Goal: Information Seeking & Learning: Compare options

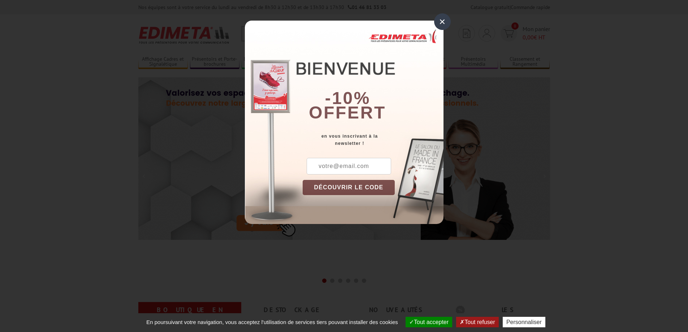
click at [441, 22] on div "×" at bounding box center [442, 21] width 17 height 17
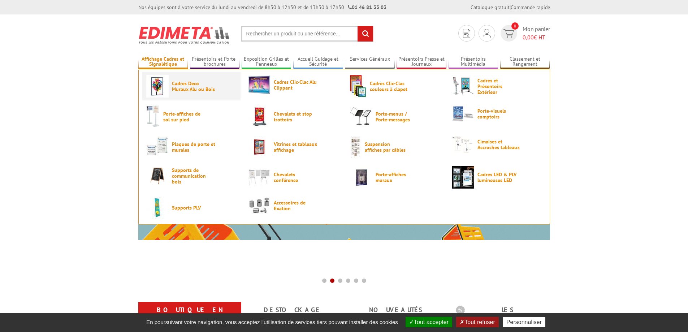
click at [186, 84] on span "Cadres Deco Muraux Alu ou Bois" at bounding box center [193, 87] width 43 height 12
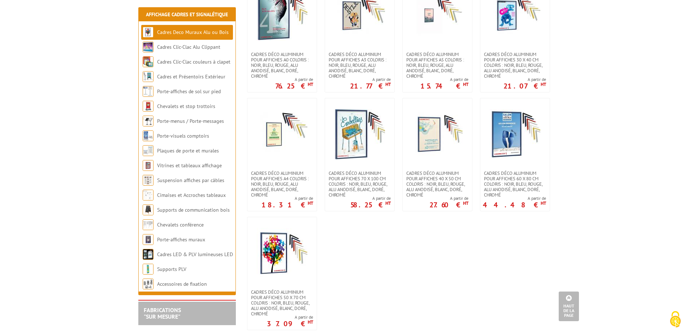
scroll to position [686, 0]
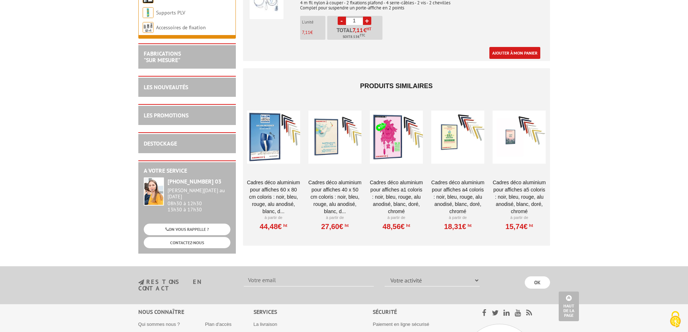
scroll to position [1264, 0]
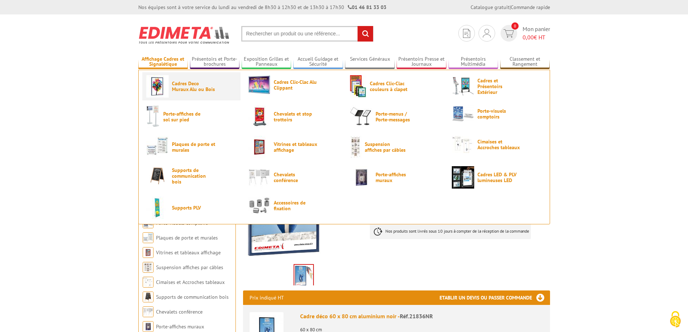
click at [178, 85] on span "Cadres Deco Muraux Alu ou Bois" at bounding box center [193, 87] width 43 height 12
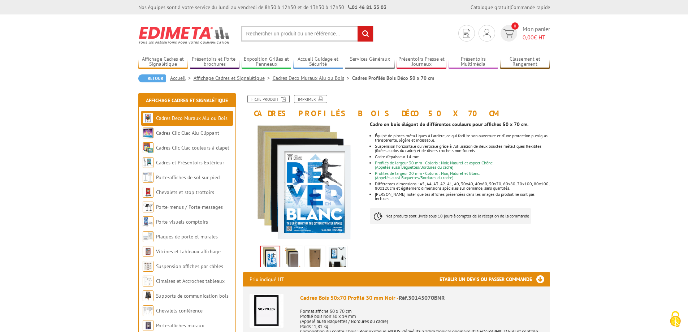
click at [302, 256] on link at bounding box center [292, 257] width 20 height 25
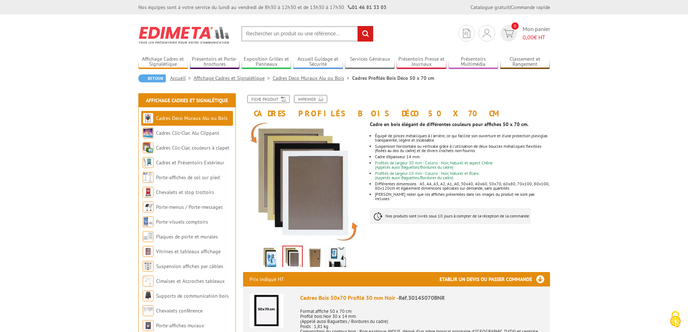
click at [313, 256] on img at bounding box center [314, 258] width 17 height 22
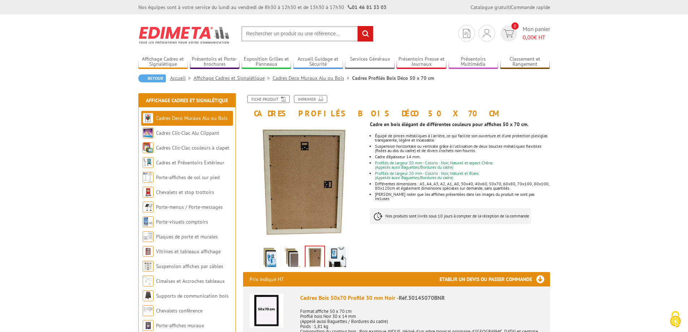
click at [333, 258] on img at bounding box center [337, 258] width 17 height 22
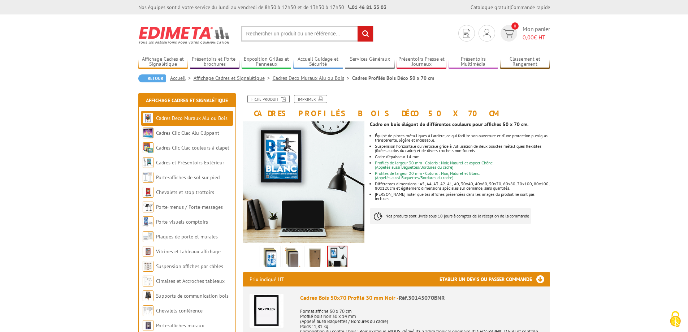
click at [271, 261] on img at bounding box center [269, 258] width 17 height 22
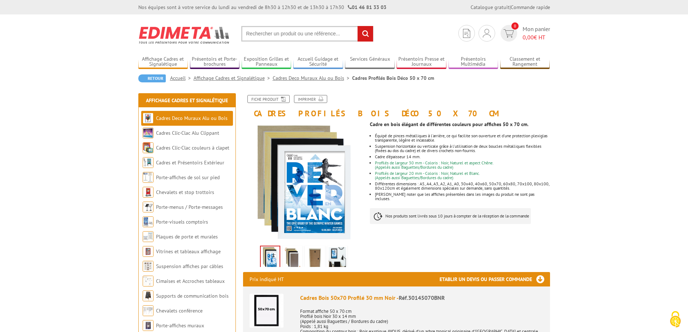
click at [263, 310] on img at bounding box center [266, 311] width 34 height 34
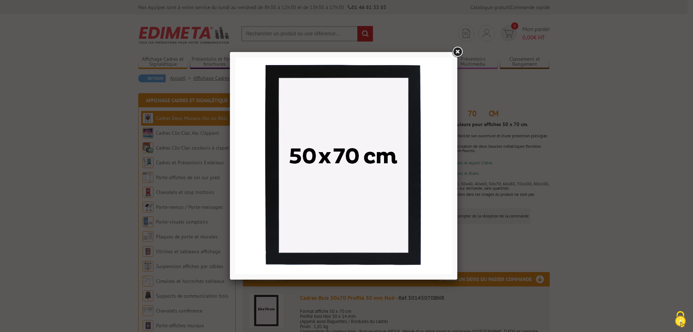
click at [456, 47] on link at bounding box center [457, 51] width 13 height 13
